Goal: Task Accomplishment & Management: Use online tool/utility

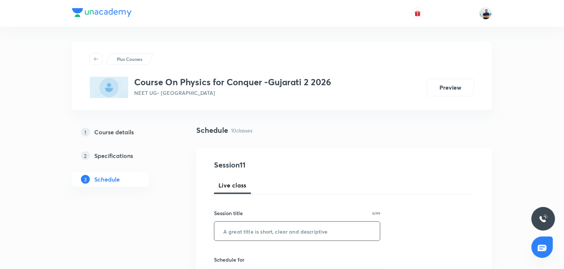
click at [247, 238] on input "text" at bounding box center [297, 231] width 166 height 19
paste input "Vectors"
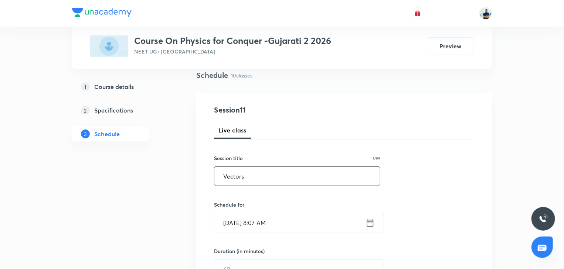
scroll to position [159, 0]
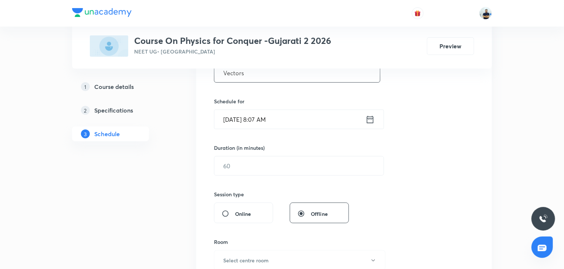
type input "Vectors"
click at [277, 124] on input "[DATE] 8:07 AM" at bounding box center [289, 119] width 151 height 19
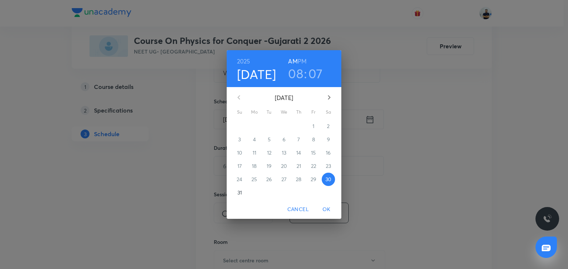
click at [312, 75] on h3 "07" at bounding box center [315, 74] width 14 height 16
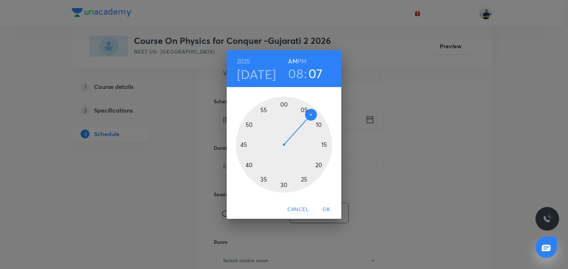
click at [319, 126] on div at bounding box center [284, 145] width 96 height 96
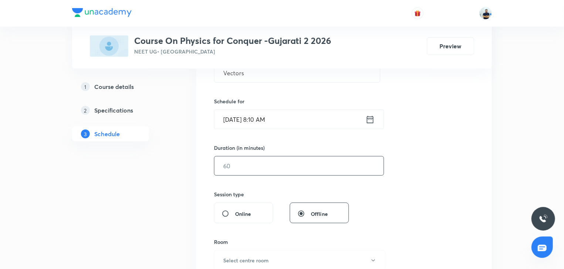
click at [267, 167] on input "text" at bounding box center [298, 166] width 169 height 19
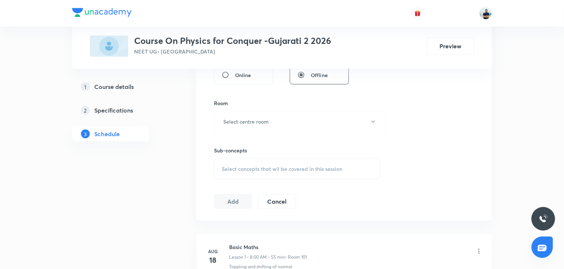
scroll to position [296, 0]
type input "45"
click at [263, 120] on h6 "Select centre room" at bounding box center [245, 123] width 45 height 8
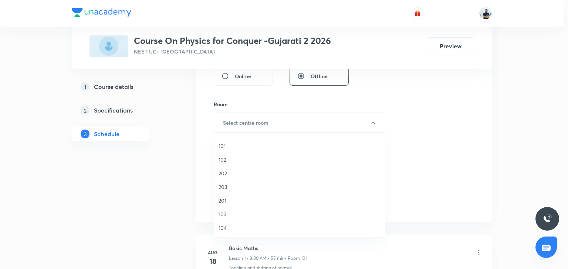
click at [227, 214] on span "103" at bounding box center [299, 215] width 162 height 8
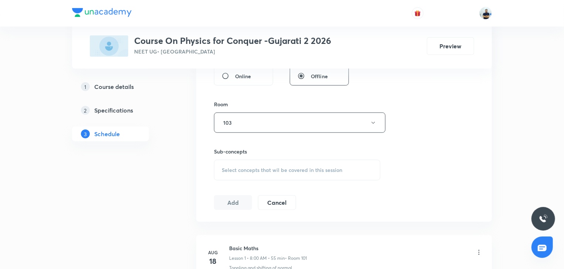
click at [268, 170] on span "Select concepts that wil be covered in this session" at bounding box center [282, 170] width 120 height 6
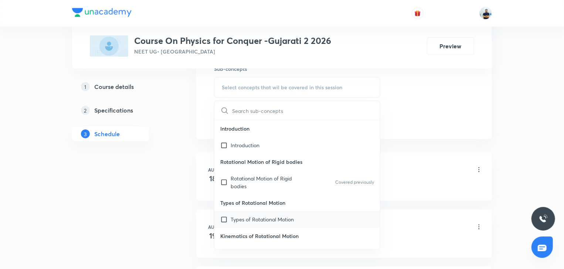
scroll to position [359, 0]
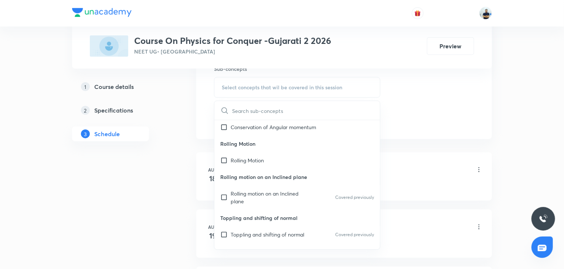
click at [235, 216] on p "Toppling and shifting of normal" at bounding box center [297, 218] width 166 height 17
click at [245, 203] on p "Rolling motion on an Inclined plane" at bounding box center [268, 198] width 75 height 16
checkbox input "true"
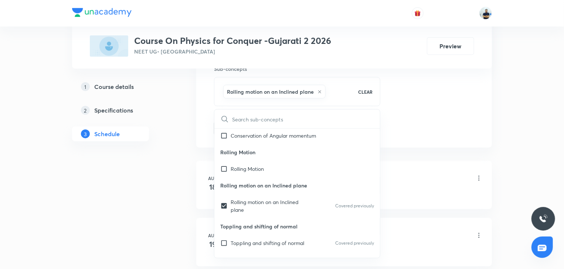
click at [425, 150] on div "Schedule 10 classes Session 11 Live class Session title 7/99 Vectors ​ Schedule…" at bounding box center [344, 264] width 296 height 1036
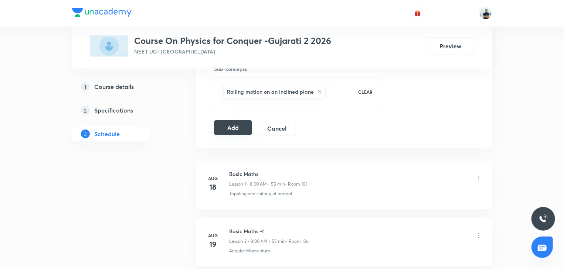
click at [238, 126] on button "Add" at bounding box center [233, 127] width 38 height 15
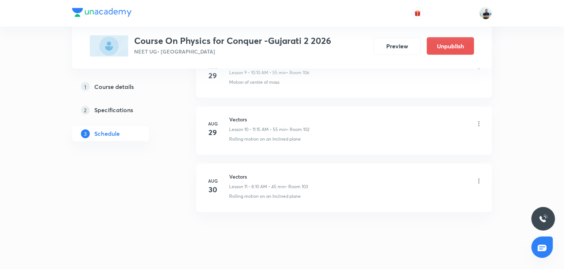
scroll to position [612, 0]
